Goal: Check status: Check status

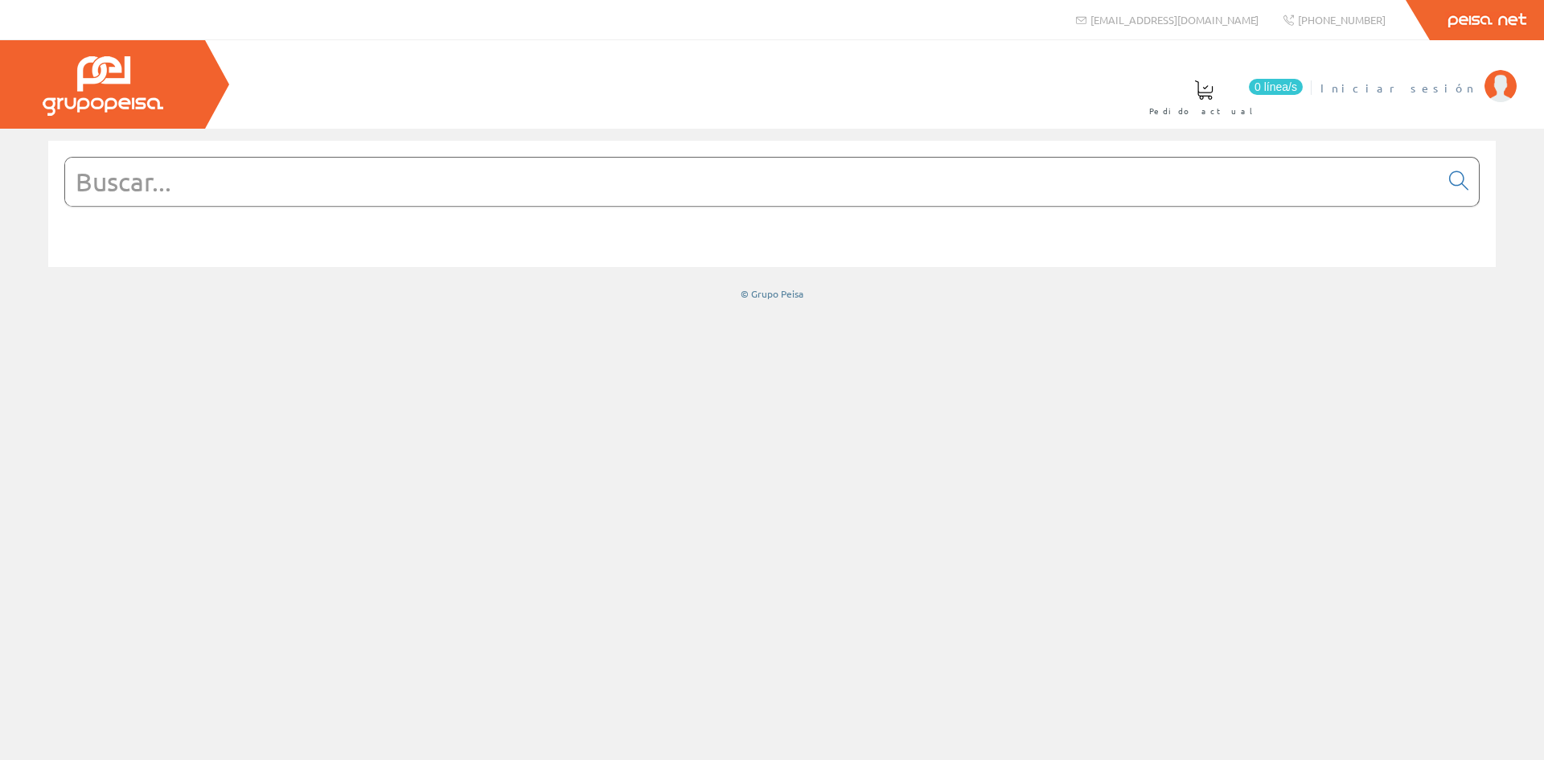
click at [1434, 84] on span "Iniciar sesión" at bounding box center [1398, 88] width 156 height 16
click at [1443, 86] on span "INSBE S.L." at bounding box center [1417, 88] width 120 height 16
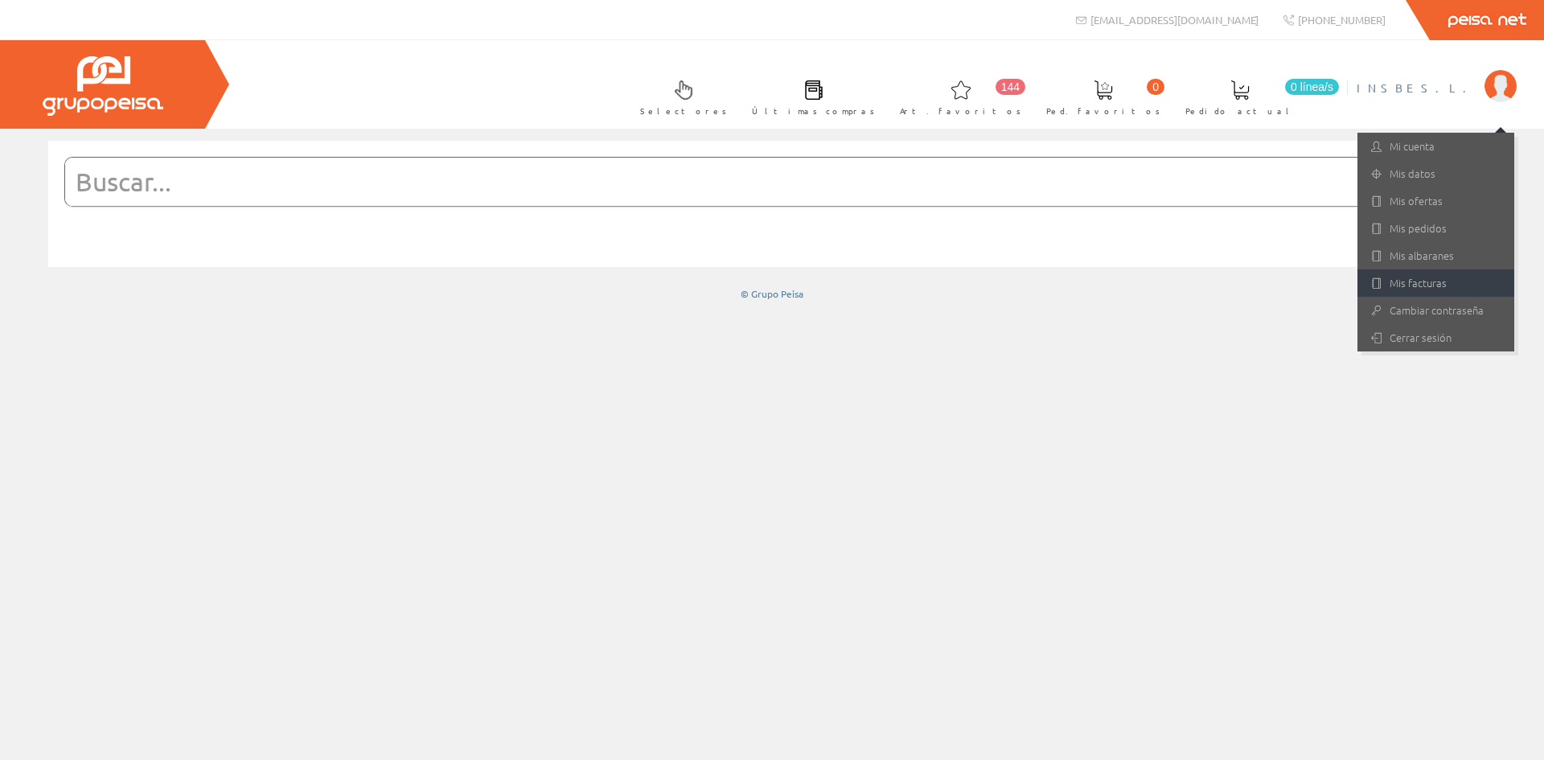
click at [1419, 278] on link "Mis facturas" at bounding box center [1435, 282] width 157 height 27
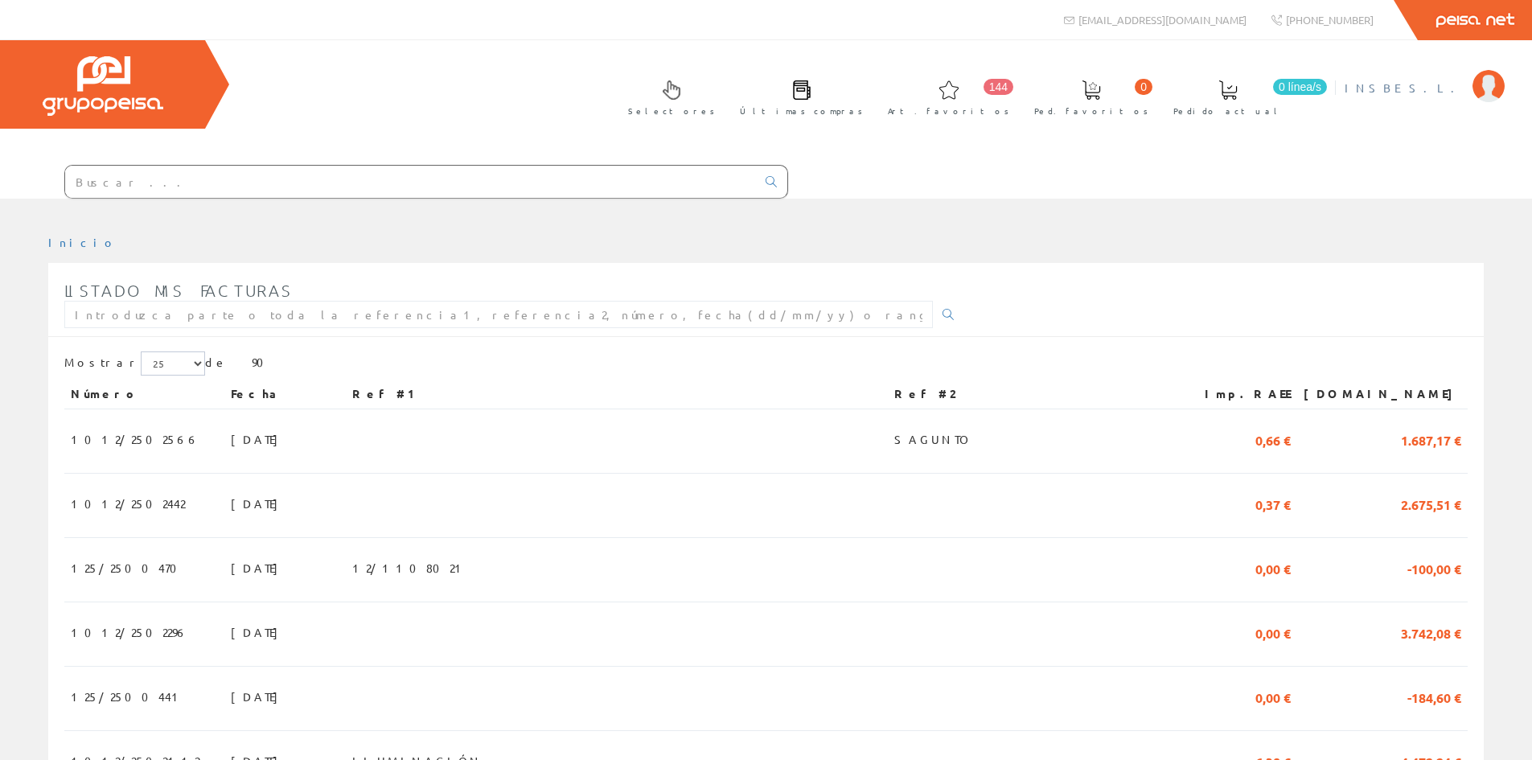
click at [1438, 88] on span "INSBE S.L." at bounding box center [1405, 88] width 120 height 16
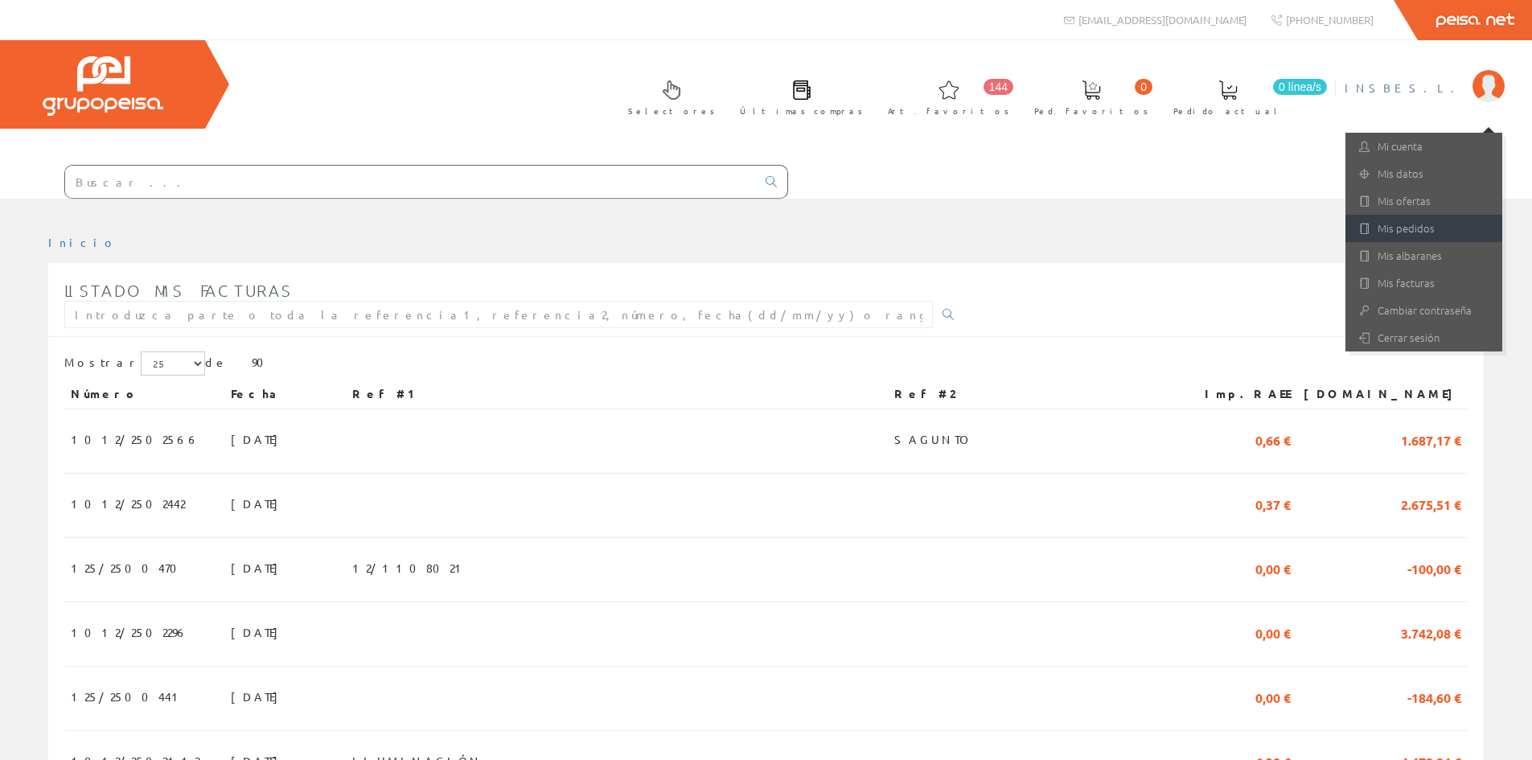
click at [1401, 231] on link "Mis pedidos" at bounding box center [1423, 228] width 157 height 27
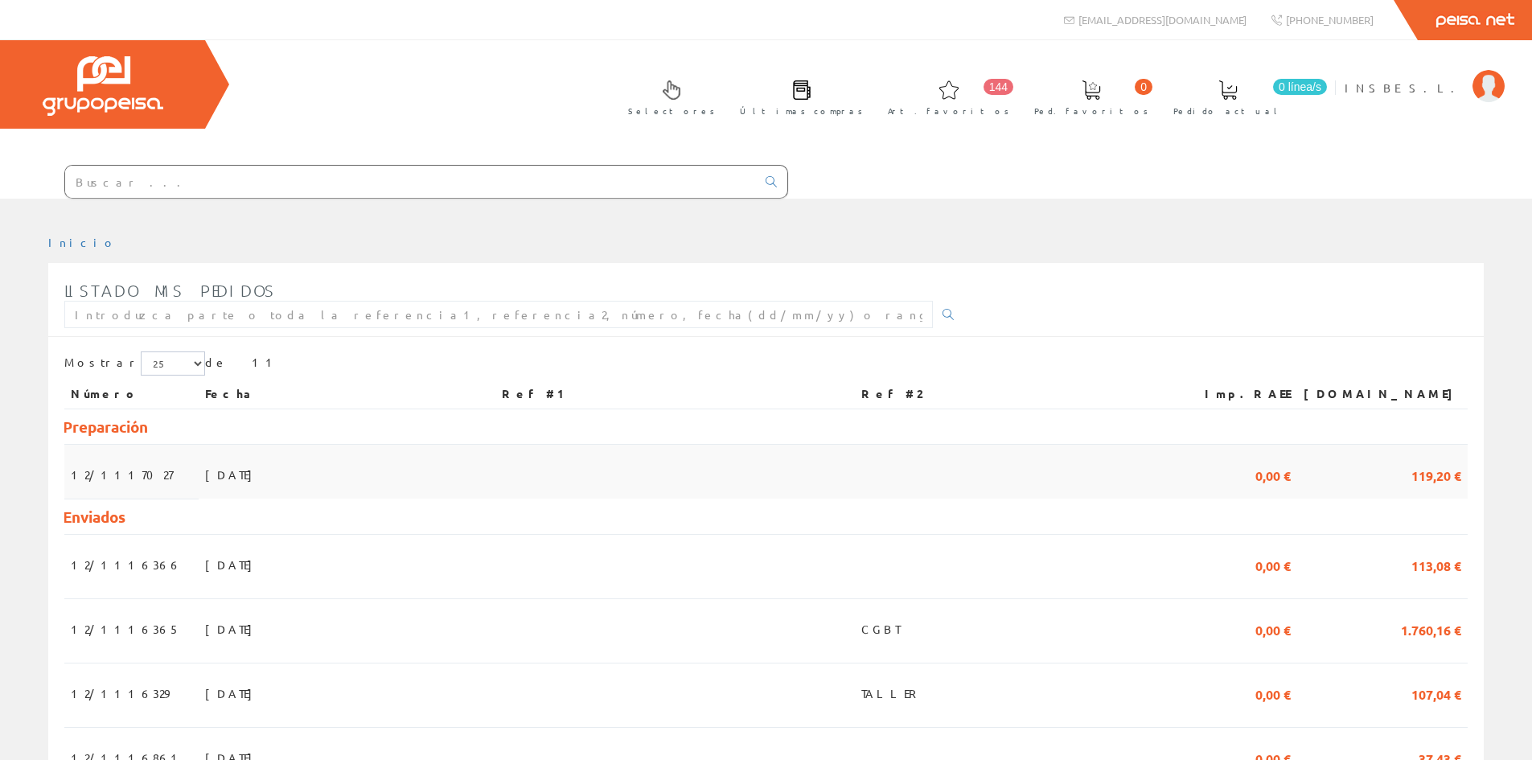
click at [205, 473] on span "[DATE]" at bounding box center [232, 474] width 55 height 27
click at [1433, 91] on span "INSBE S.L." at bounding box center [1405, 88] width 120 height 16
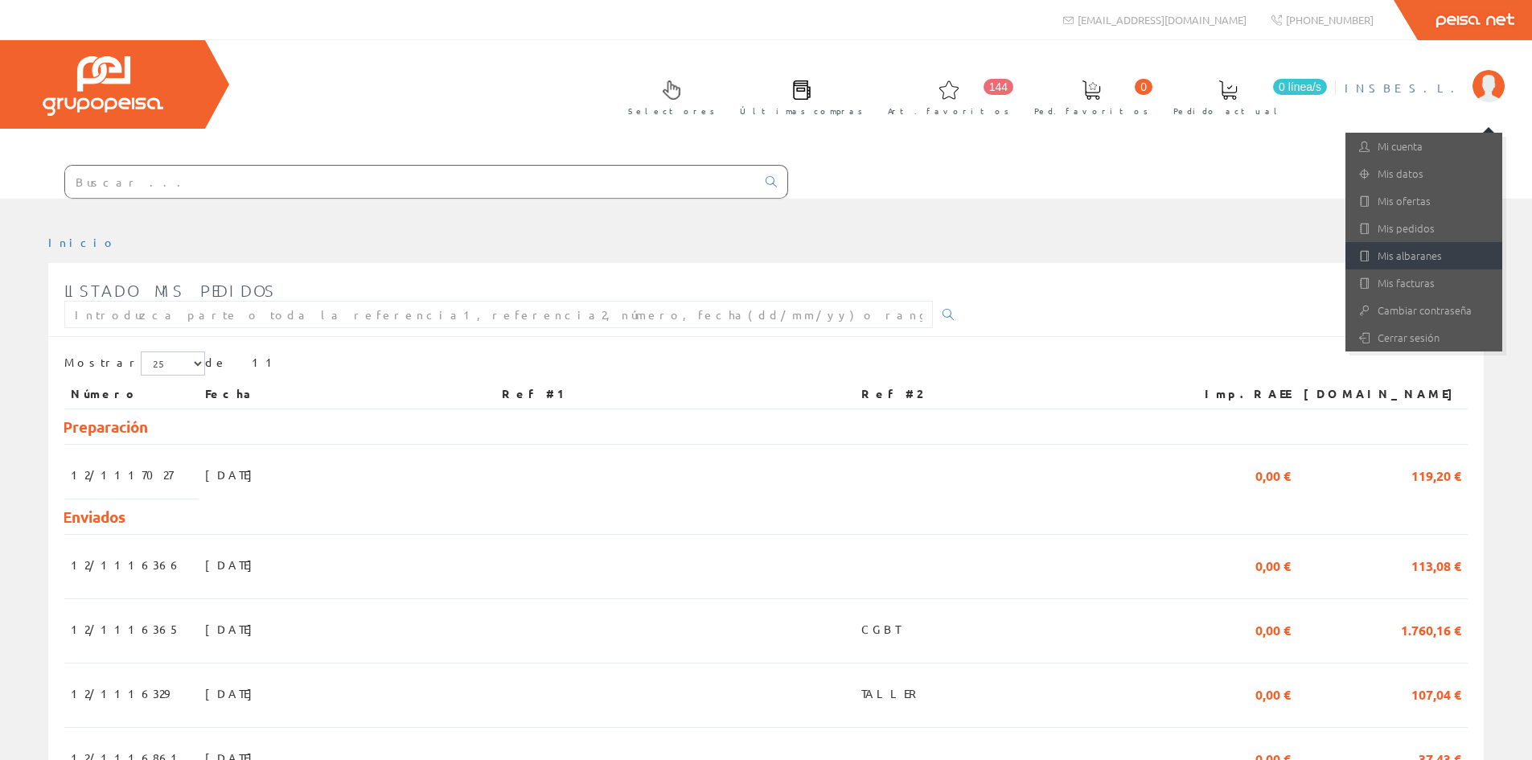
click at [1418, 253] on link "Mis albaranes" at bounding box center [1423, 255] width 157 height 27
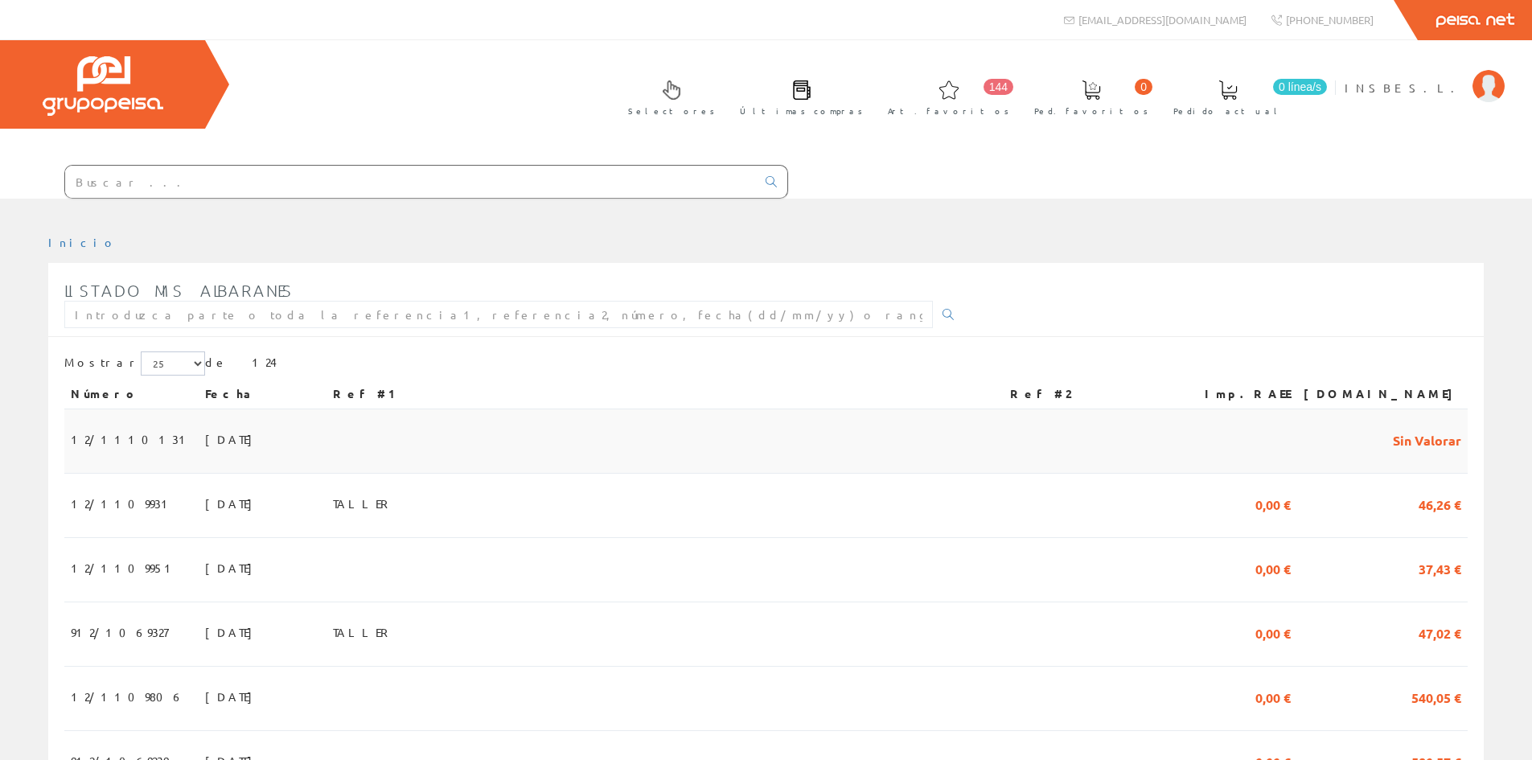
click at [205, 434] on span "[DATE]" at bounding box center [232, 438] width 55 height 27
click at [205, 500] on span "15/09/2025" at bounding box center [232, 503] width 55 height 27
